Goal: Task Accomplishment & Management: Manage account settings

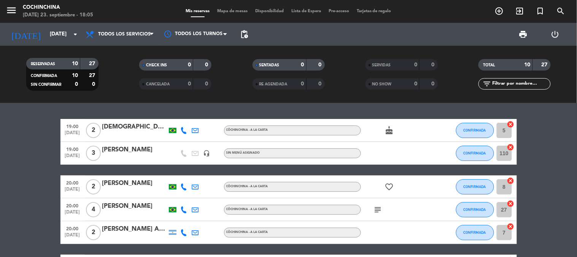
click at [520, 33] on span "print" at bounding box center [523, 34] width 9 height 9
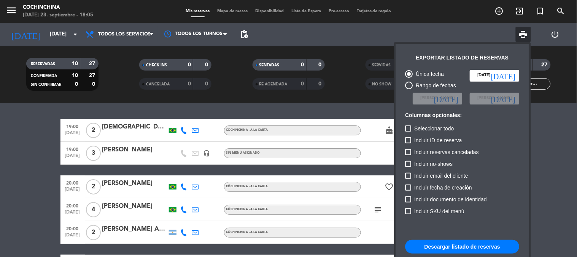
click at [462, 247] on button "Descargar listado de reservas" at bounding box center [463, 246] width 114 height 14
click at [219, 132] on div at bounding box center [288, 128] width 577 height 257
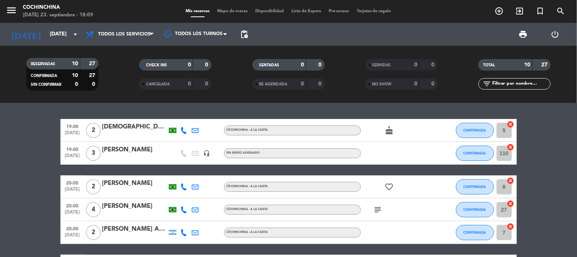
click at [391, 132] on icon "cake" at bounding box center [389, 130] width 9 height 9
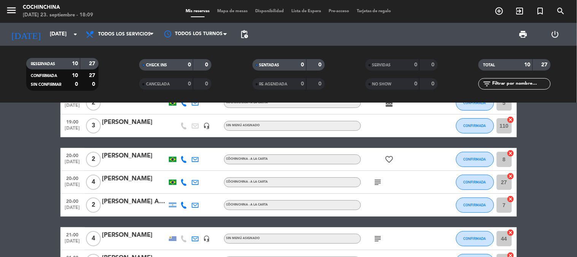
scroll to position [42, 0]
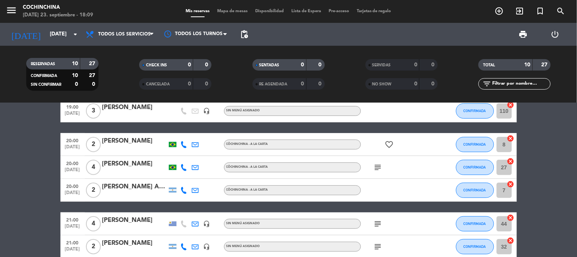
click at [387, 148] on icon "favorite_border" at bounding box center [389, 144] width 9 height 9
click at [376, 166] on icon "subject" at bounding box center [378, 167] width 9 height 9
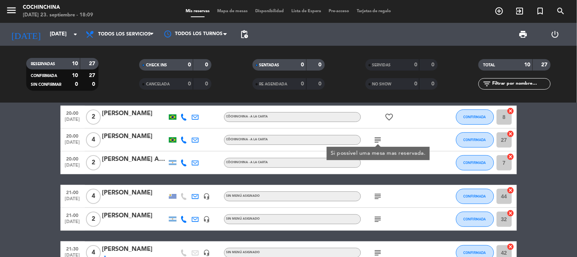
scroll to position [85, 0]
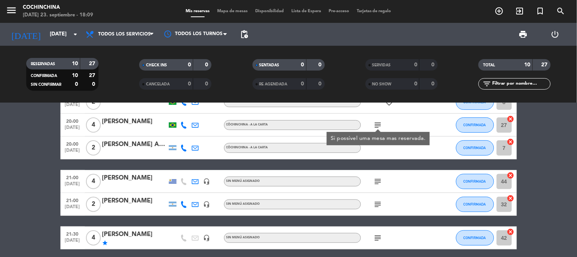
click at [383, 180] on icon "subject" at bounding box center [378, 181] width 9 height 9
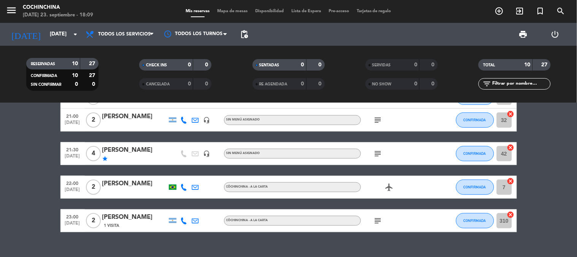
scroll to position [169, 0]
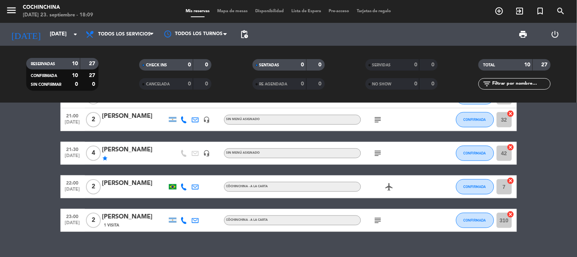
click at [377, 116] on icon "subject" at bounding box center [378, 119] width 9 height 9
click at [378, 156] on icon "subject" at bounding box center [378, 152] width 9 height 9
click at [394, 188] on icon "airplanemode_active" at bounding box center [389, 186] width 9 height 9
click at [378, 217] on icon "subject" at bounding box center [378, 219] width 9 height 9
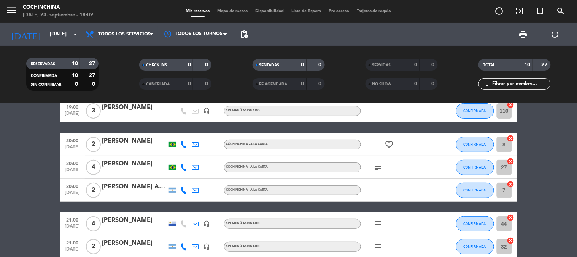
scroll to position [0, 0]
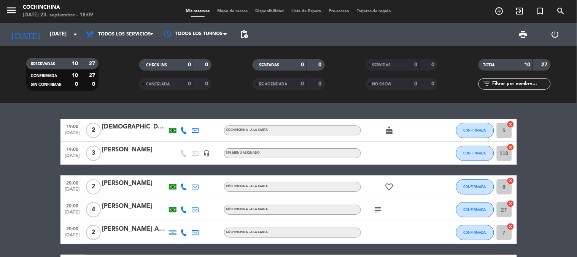
click at [394, 131] on icon "cake" at bounding box center [389, 130] width 9 height 9
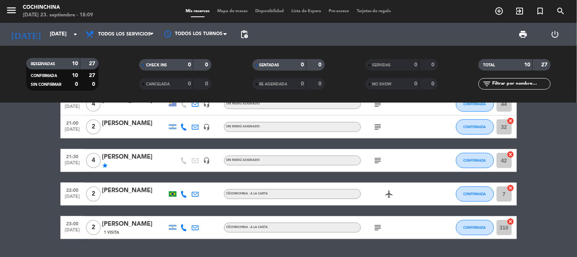
scroll to position [169, 0]
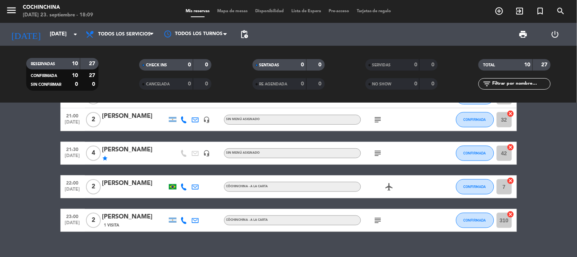
click at [104, 157] on icon "star" at bounding box center [105, 158] width 6 height 6
